Goal: Information Seeking & Learning: Learn about a topic

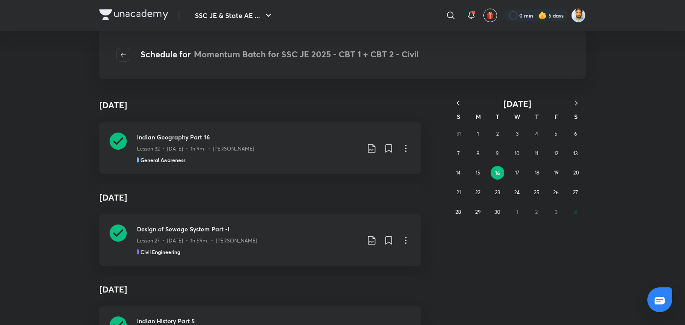
scroll to position [1382, 0]
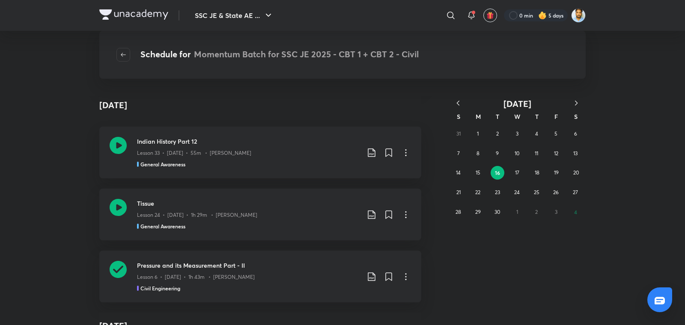
click at [321, 218] on div "Lesson 24 • [DATE] • 1h 29m • [PERSON_NAME]" at bounding box center [248, 213] width 223 height 11
